Goal: Find specific page/section: Find specific page/section

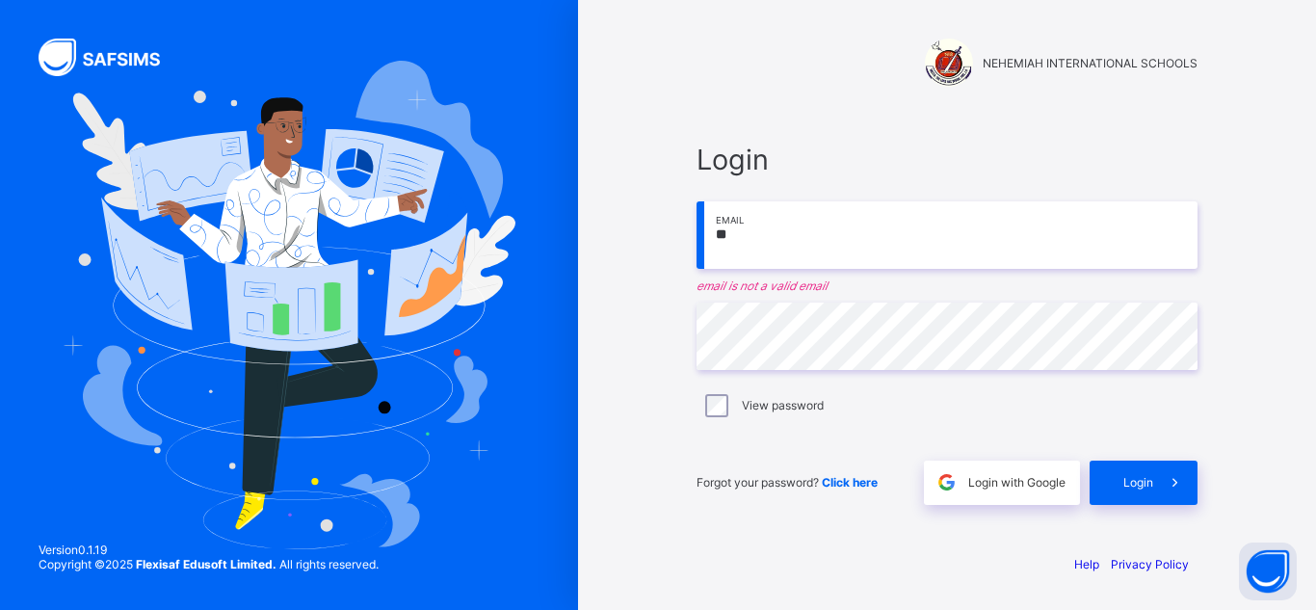
type input "*"
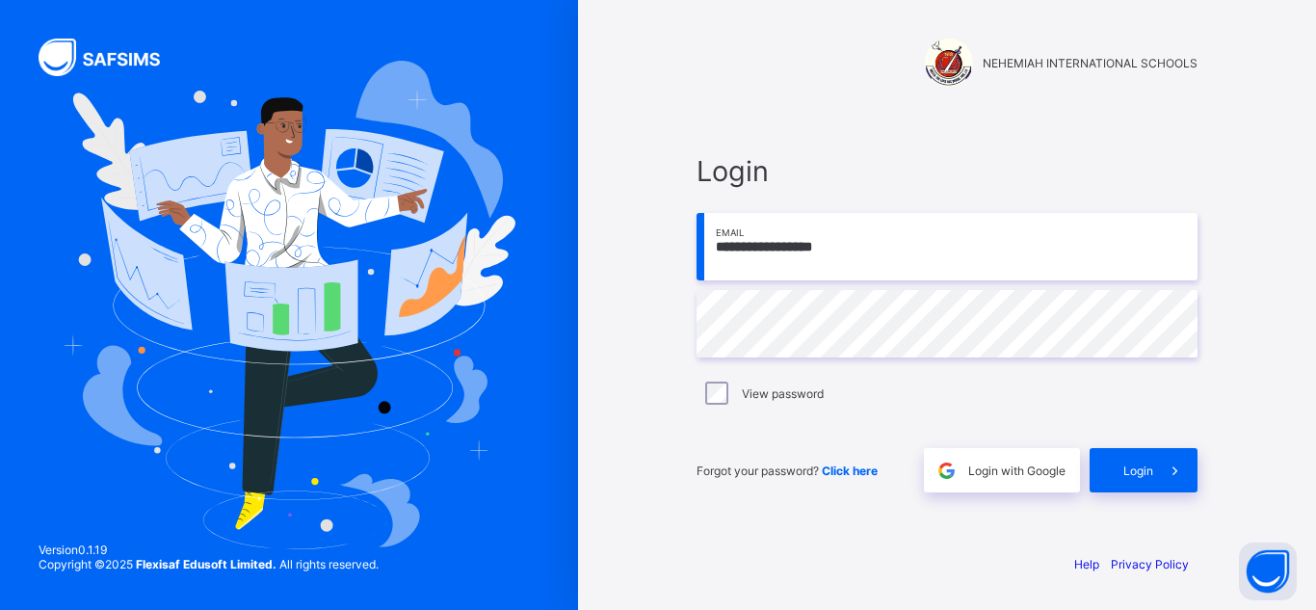
type input "**********"
click at [1155, 462] on span at bounding box center [1175, 470] width 44 height 44
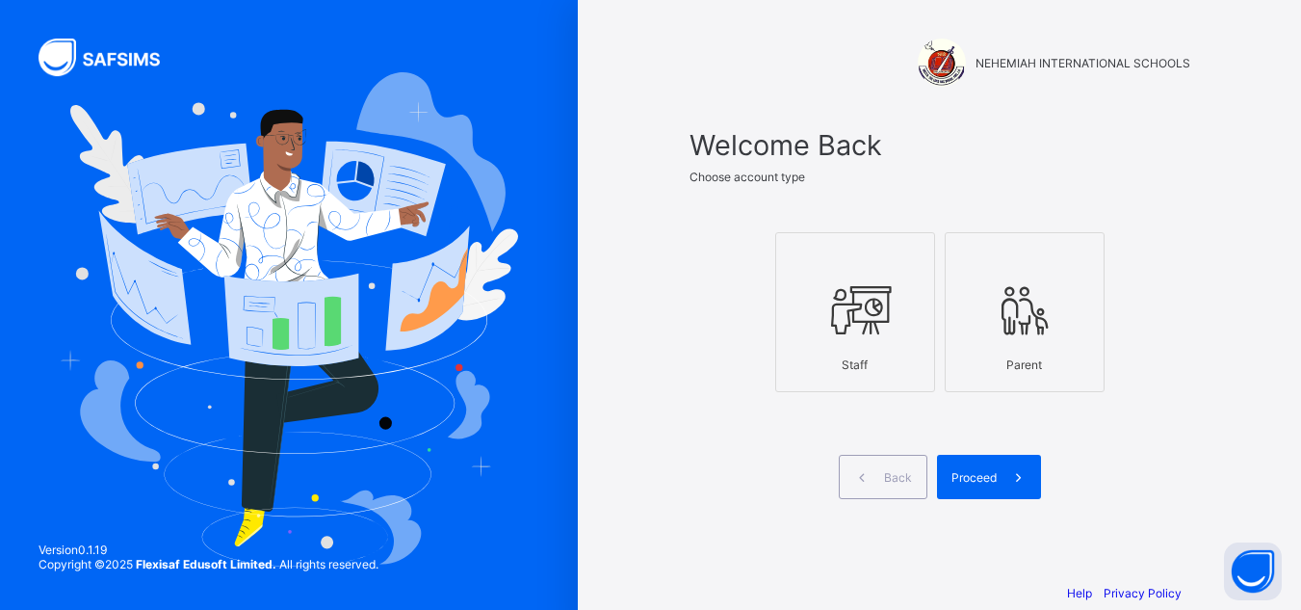
click at [876, 307] on icon at bounding box center [855, 310] width 67 height 58
click at [988, 471] on span "Proceed" at bounding box center [974, 477] width 45 height 14
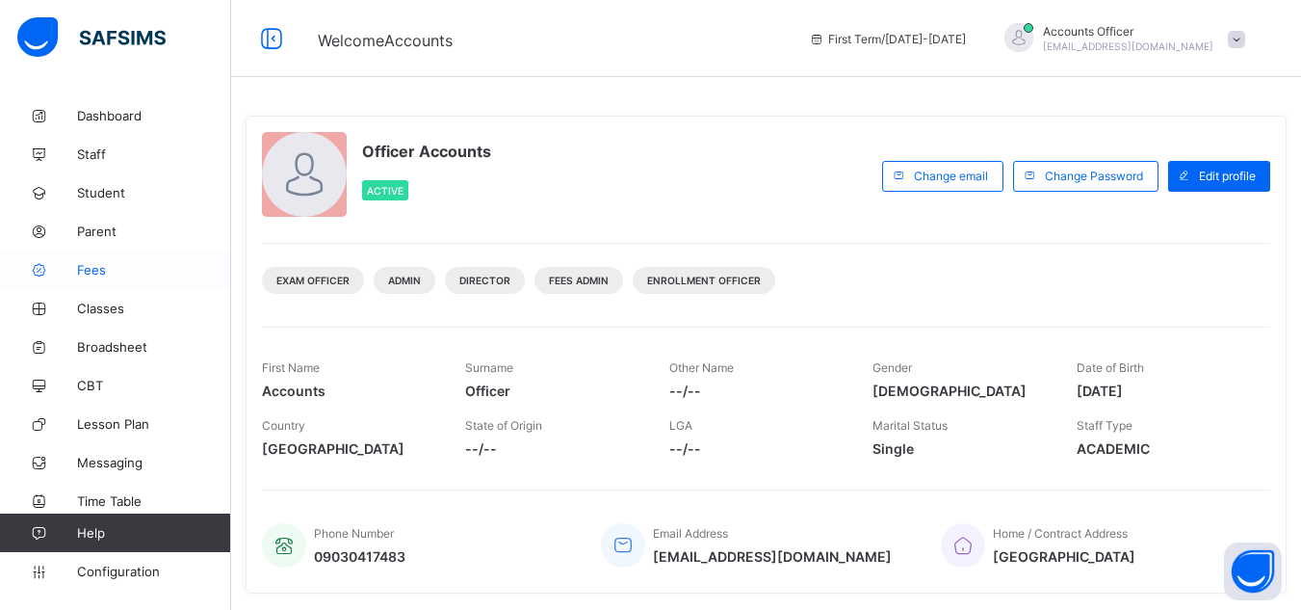
click at [108, 271] on span "Fees" at bounding box center [154, 269] width 154 height 15
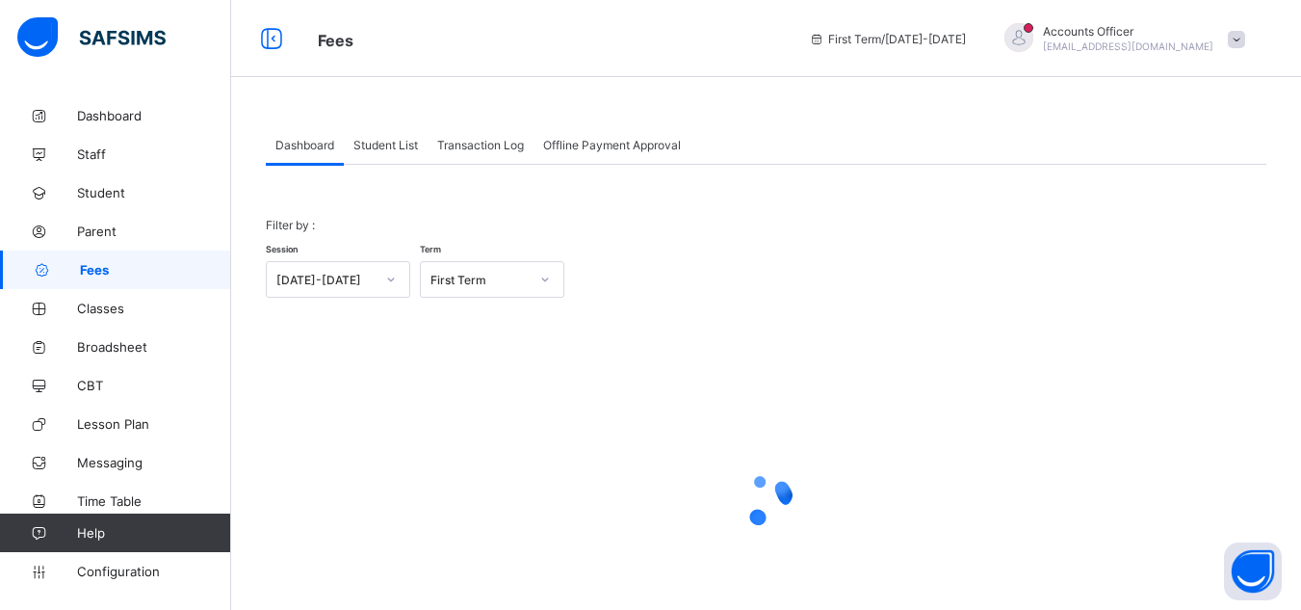
click at [399, 141] on span "Student List" at bounding box center [385, 145] width 65 height 14
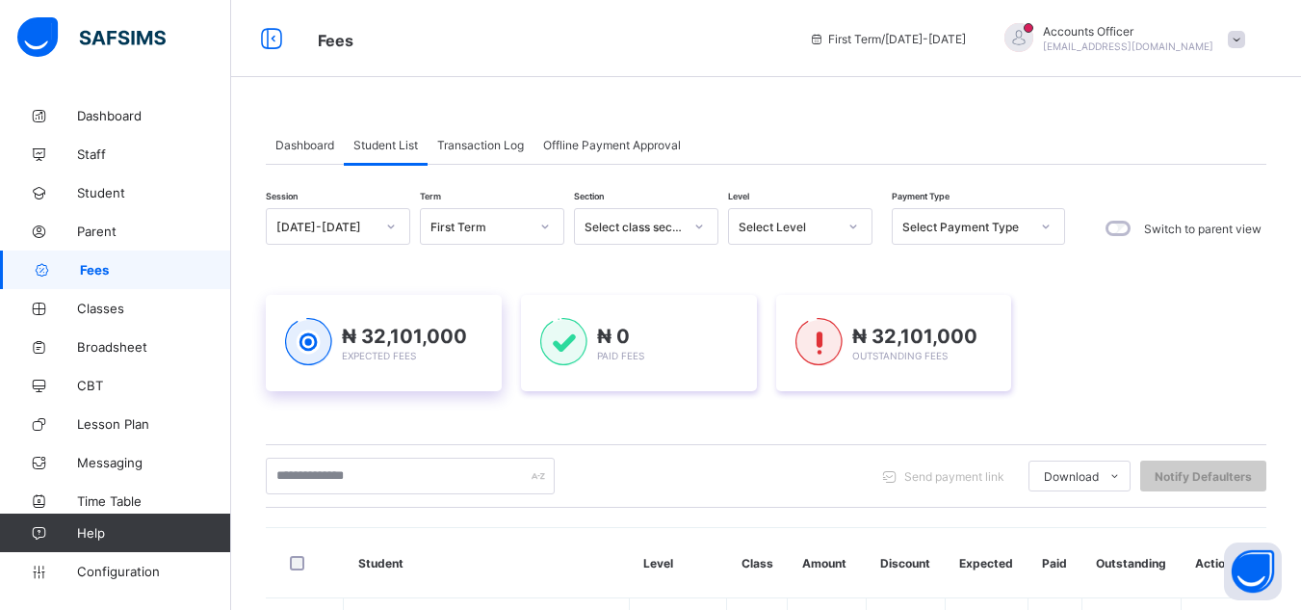
scroll to position [52, 0]
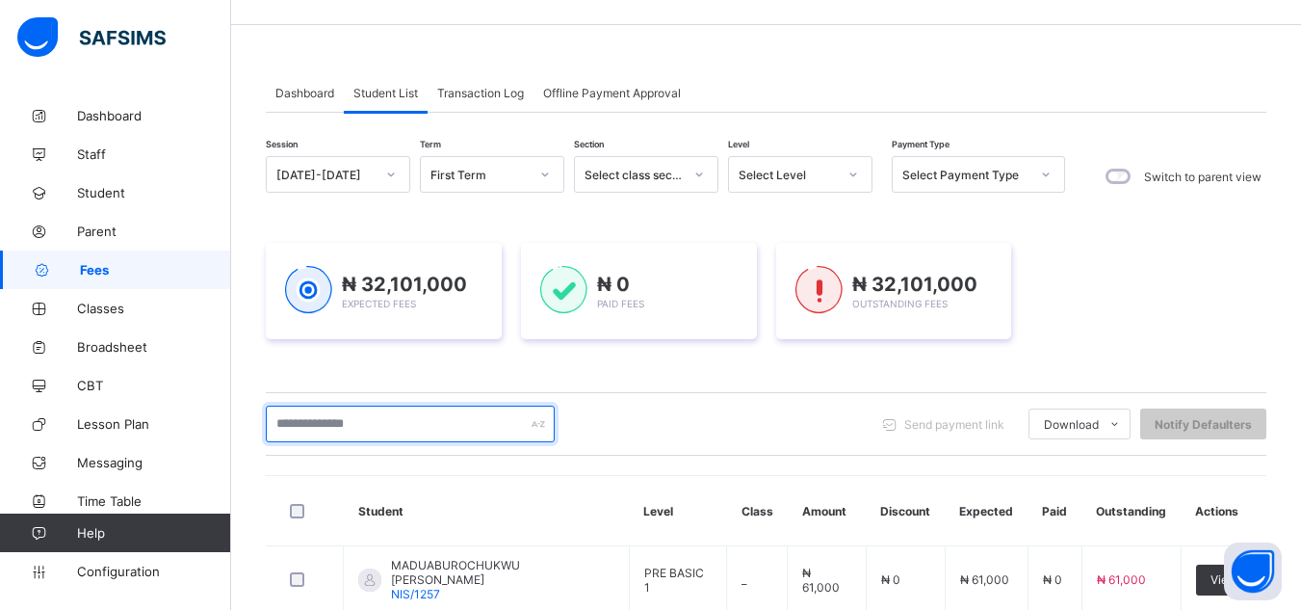
click at [444, 405] on input "text" at bounding box center [410, 423] width 289 height 37
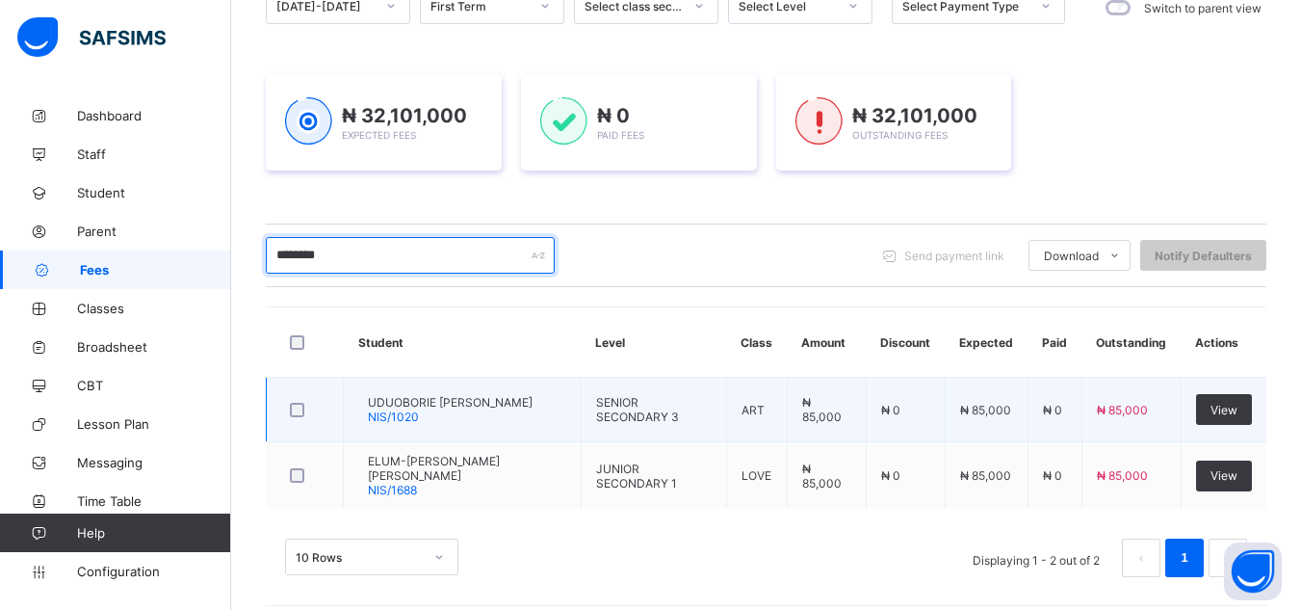
scroll to position [236, 0]
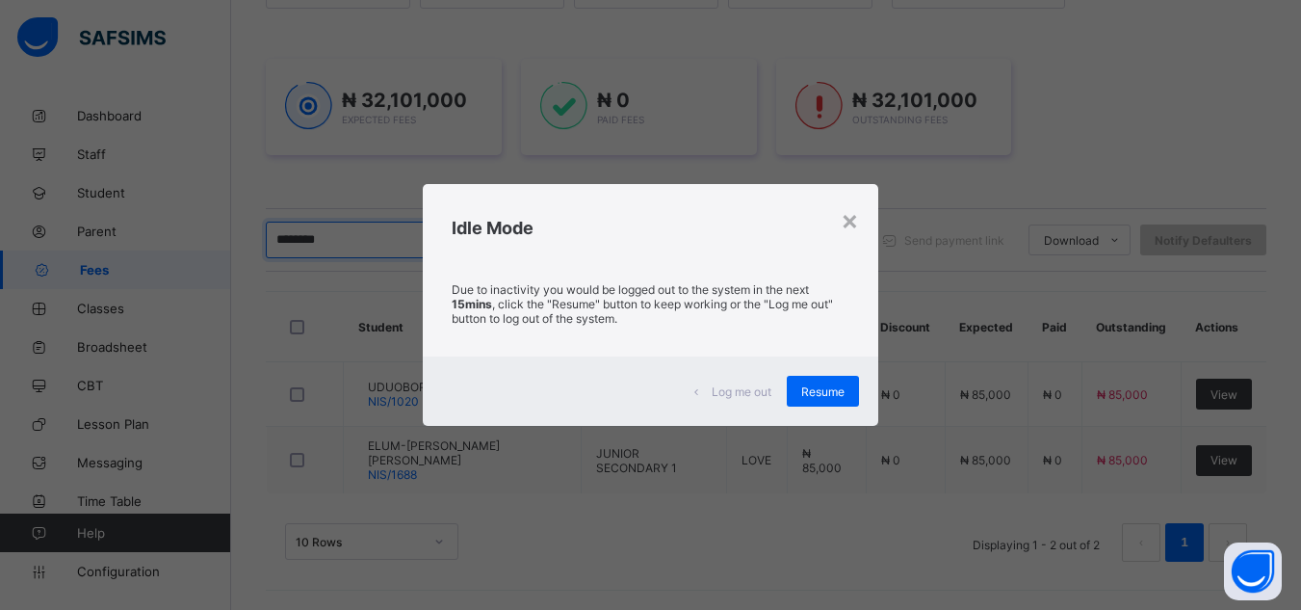
type input "********"
